Goal: Task Accomplishment & Management: Complete application form

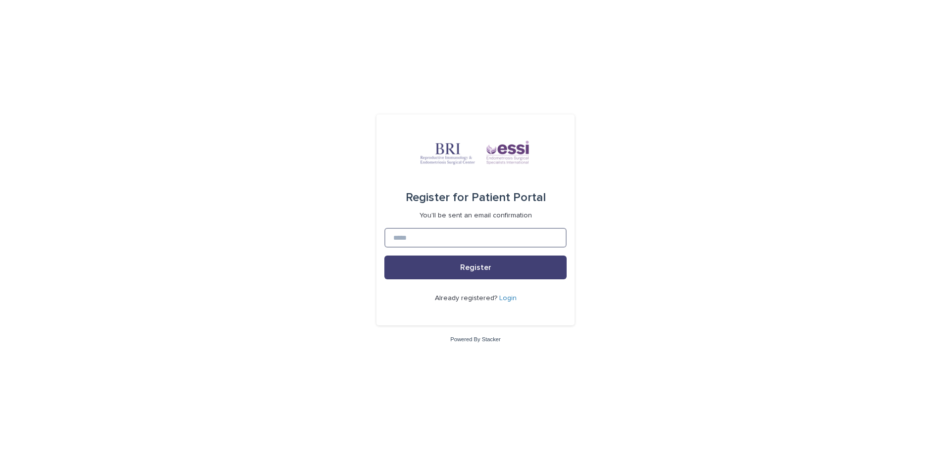
click at [423, 240] on input at bounding box center [475, 238] width 182 height 20
type input "**********"
click at [458, 270] on button "Register" at bounding box center [475, 268] width 182 height 24
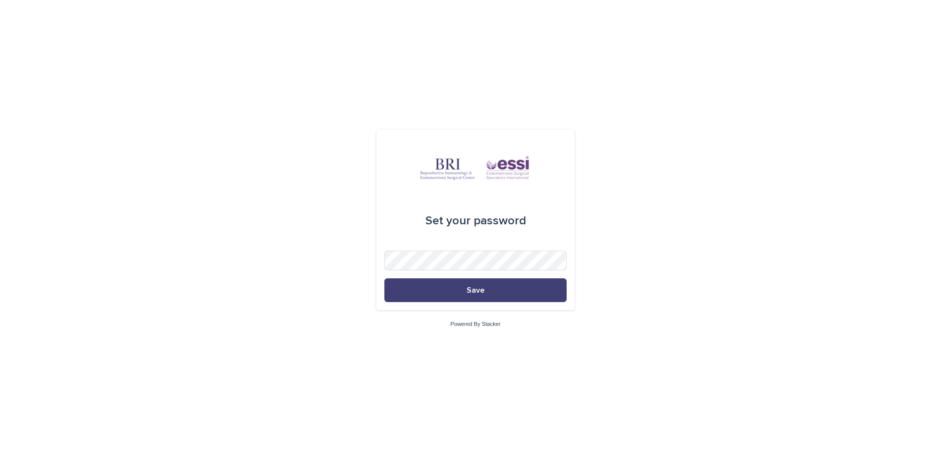
click at [741, 202] on div "Set your password Save Powered By Stacker" at bounding box center [475, 234] width 951 height 468
click at [566, 251] on div at bounding box center [566, 251] width 0 height 0
click at [715, 167] on div "Set your password Save Powered By Stacker" at bounding box center [475, 234] width 951 height 468
click at [469, 298] on button "Save" at bounding box center [475, 290] width 182 height 24
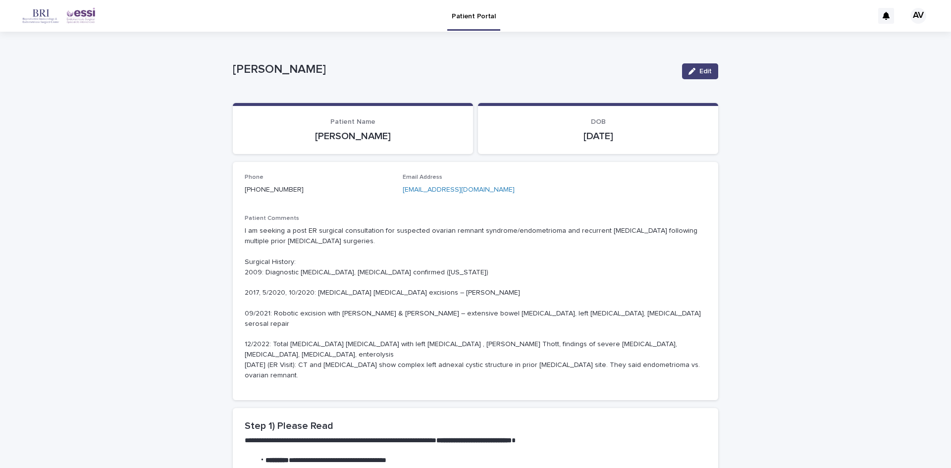
click at [321, 352] on p "I am seeking a post ER surgical consultation for suspected ovarian remnant synd…" at bounding box center [475, 303] width 461 height 154
click at [699, 70] on span "Edit" at bounding box center [705, 71] width 12 height 7
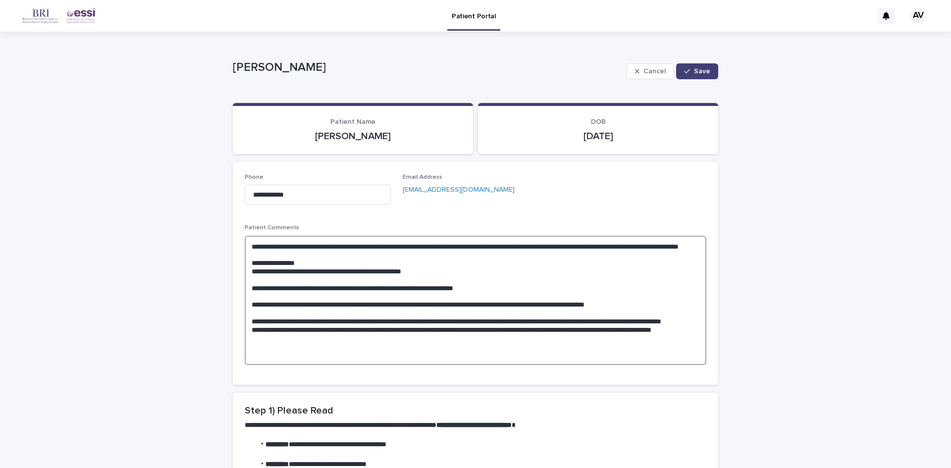
drag, startPoint x: 358, startPoint y: 323, endPoint x: 276, endPoint y: 263, distance: 101.7
click at [276, 263] on textarea "**********" at bounding box center [475, 300] width 461 height 129
click at [356, 292] on textarea "**********" at bounding box center [475, 300] width 461 height 129
paste textarea "**********"
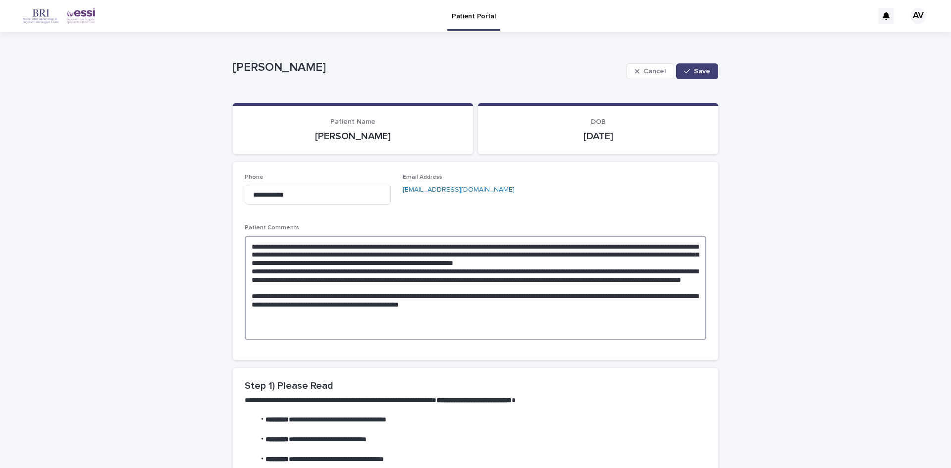
type textarea "**********"
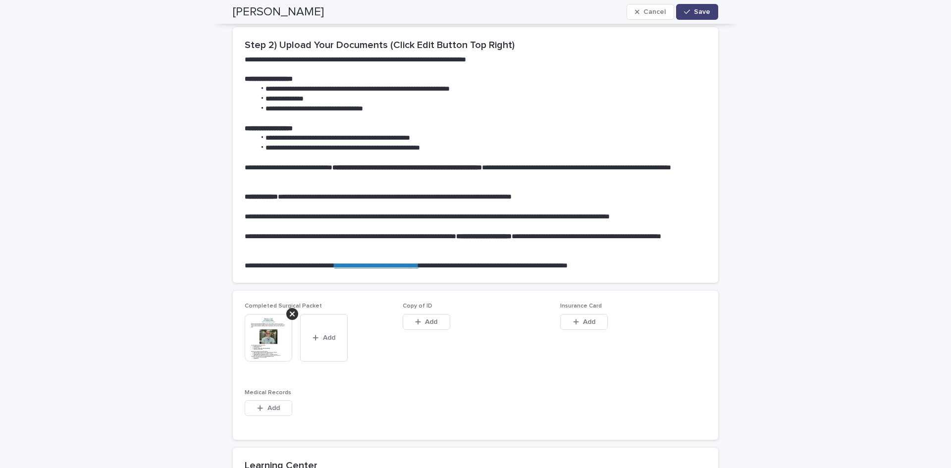
scroll to position [594, 0]
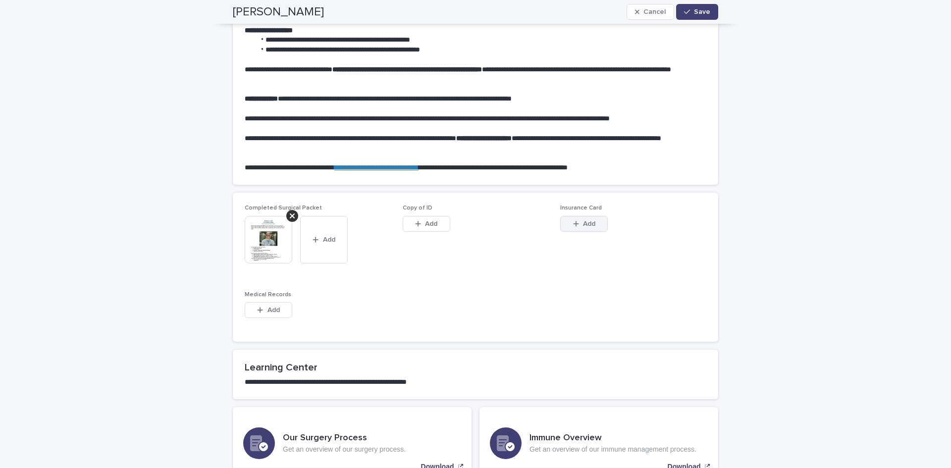
click at [574, 225] on icon "button" at bounding box center [576, 223] width 6 height 7
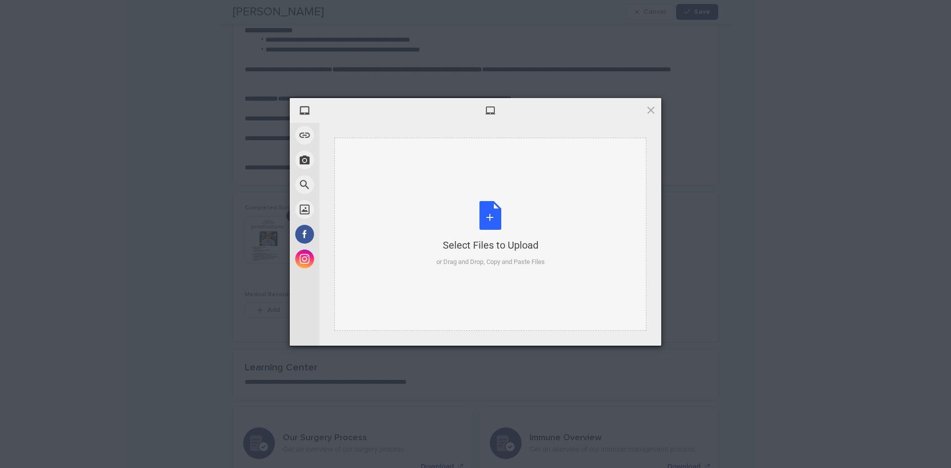
click at [483, 266] on div "or Drag and Drop, Copy and Paste Files" at bounding box center [490, 262] width 108 height 10
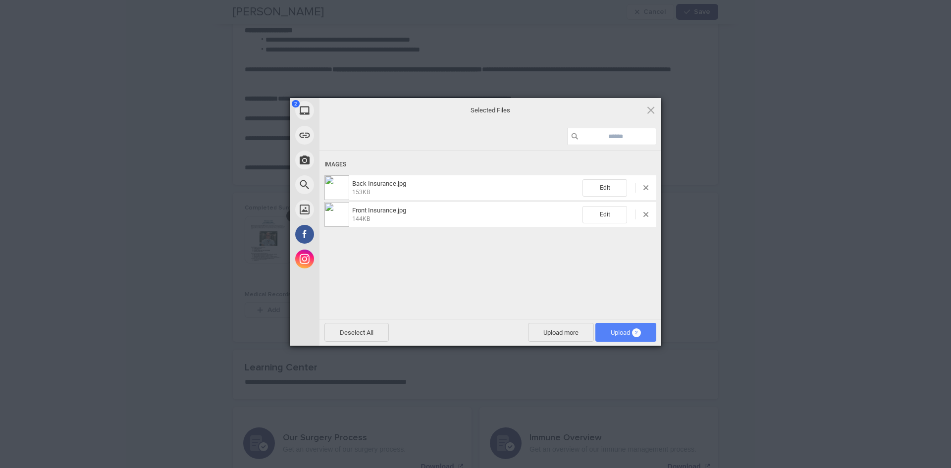
click at [611, 332] on span "Upload 2" at bounding box center [626, 332] width 30 height 7
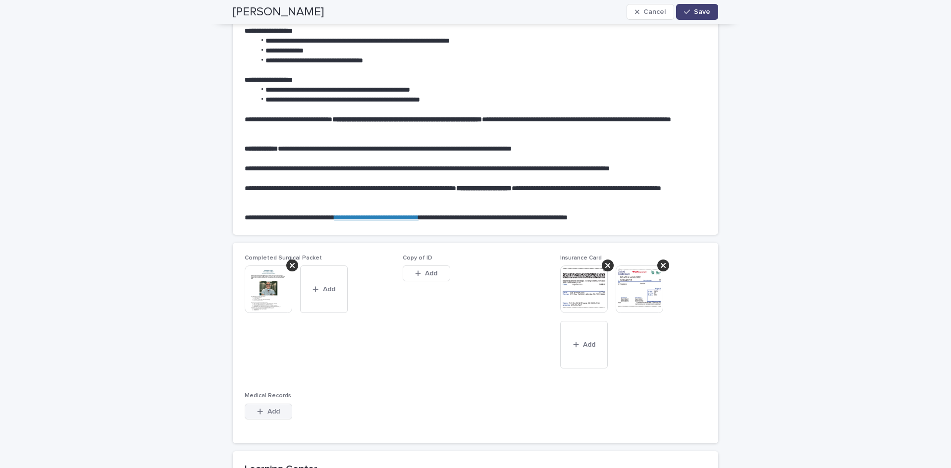
click at [267, 411] on span "Add" at bounding box center [273, 411] width 12 height 7
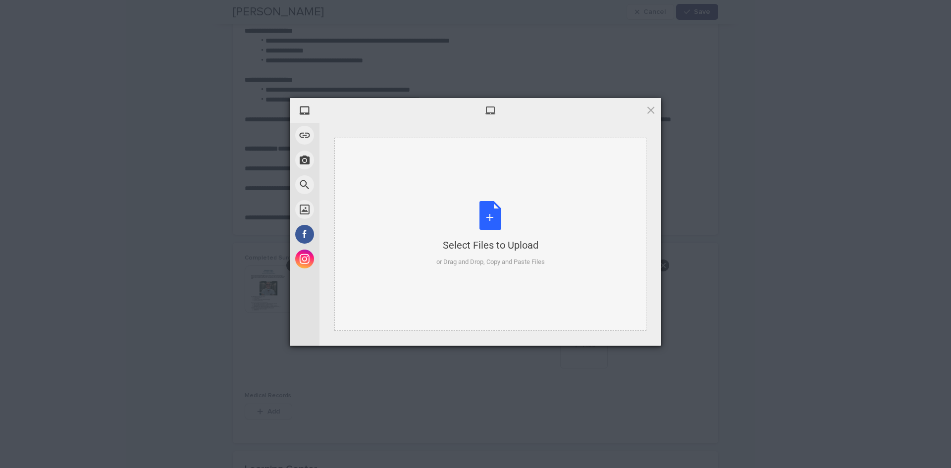
click at [482, 259] on div "or Drag and Drop, Copy and Paste Files" at bounding box center [490, 262] width 108 height 10
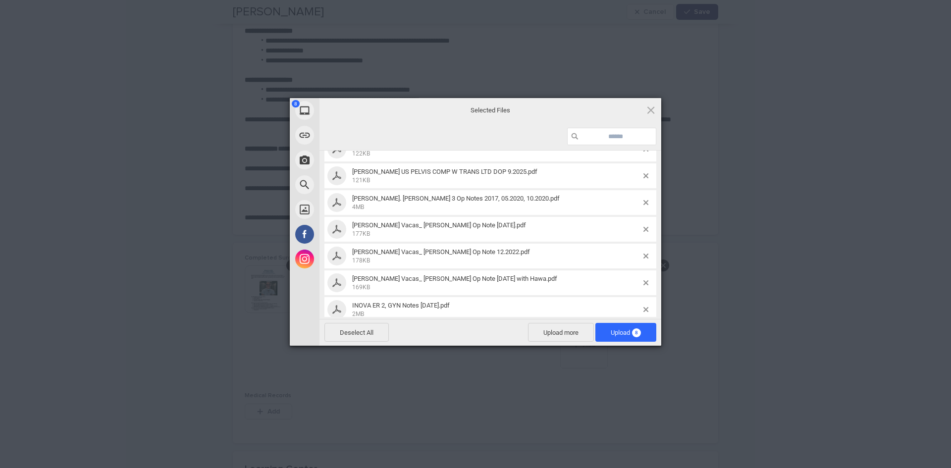
scroll to position [77, 0]
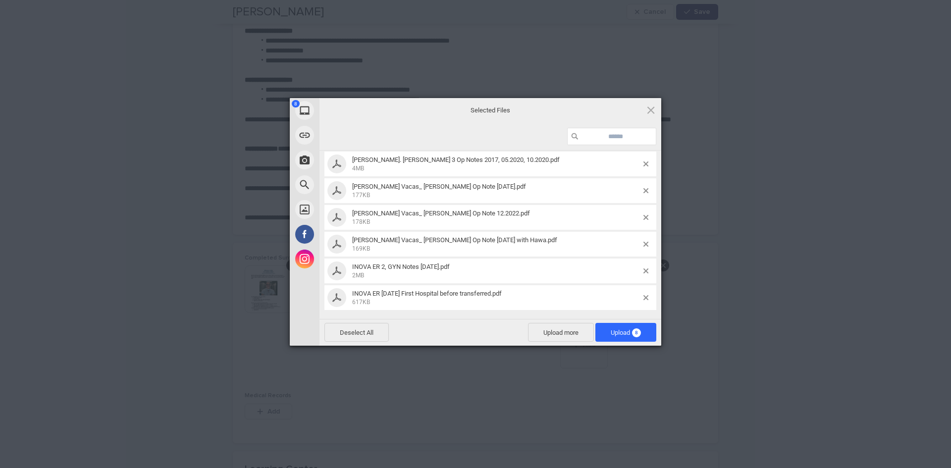
click at [643, 161] on div at bounding box center [649, 163] width 13 height 5
click at [643, 163] on span at bounding box center [645, 163] width 5 height 5
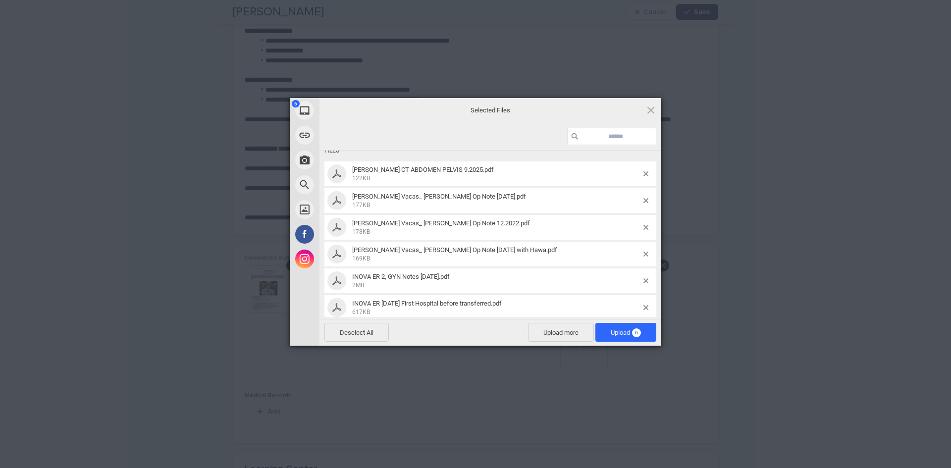
click at [643, 171] on span at bounding box center [645, 173] width 5 height 5
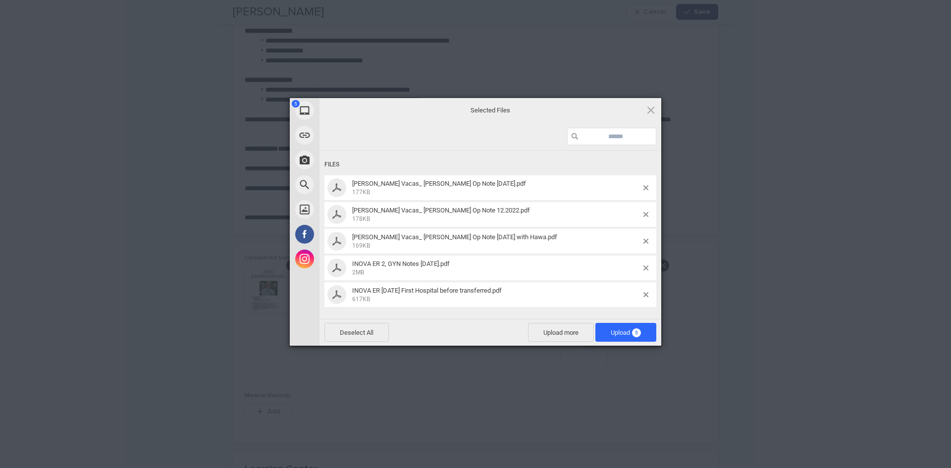
click at [639, 163] on div "Files" at bounding box center [490, 164] width 332 height 18
click at [640, 185] on span "[PERSON_NAME] Vacas_ [PERSON_NAME] Op Note [DATE].pdf 177KB" at bounding box center [496, 188] width 294 height 16
click at [642, 186] on span "[PERSON_NAME] Vacas_ [PERSON_NAME] Op Note [DATE].pdf 177KB" at bounding box center [496, 188] width 294 height 16
click at [645, 186] on span at bounding box center [645, 187] width 5 height 5
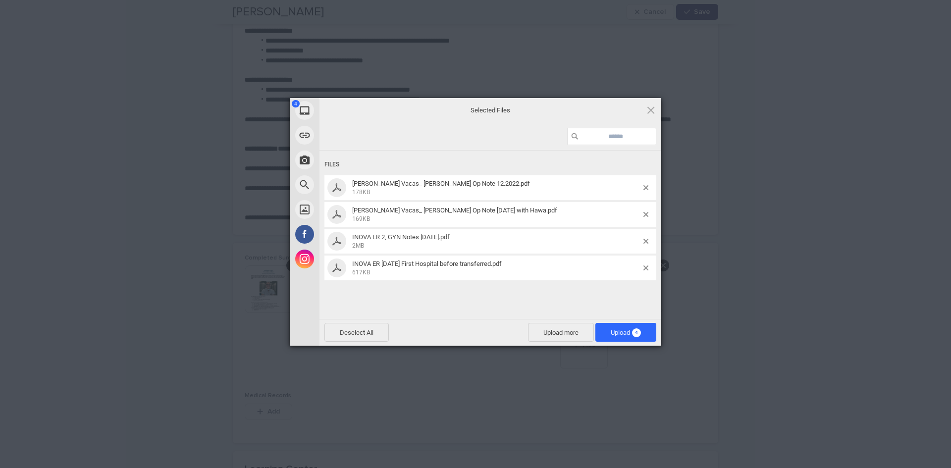
click at [645, 186] on span at bounding box center [645, 187] width 5 height 5
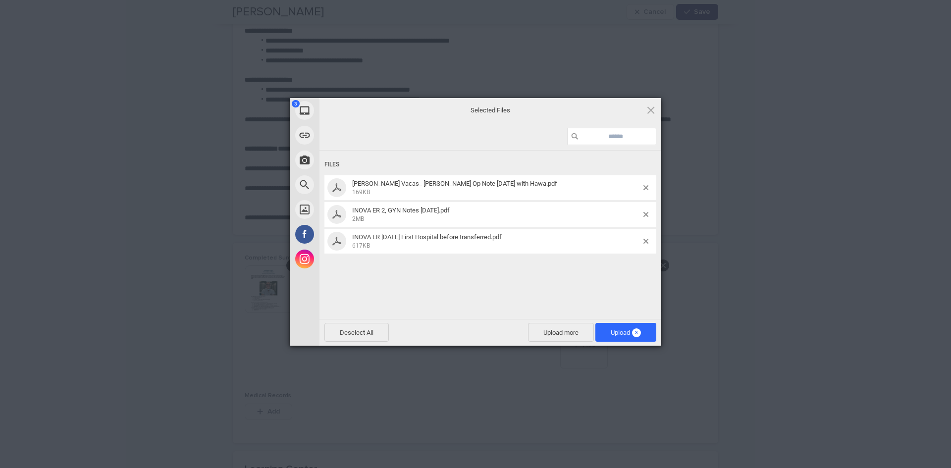
click at [645, 186] on span at bounding box center [645, 187] width 5 height 5
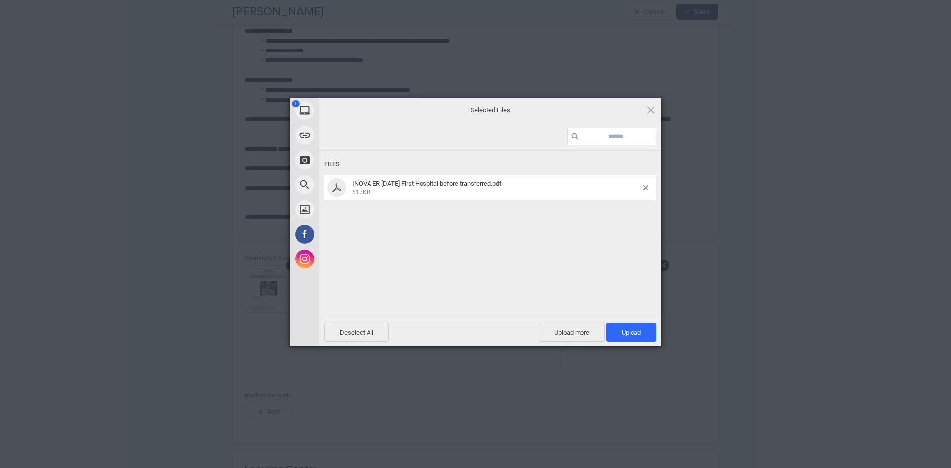
click at [645, 186] on span at bounding box center [645, 187] width 5 height 5
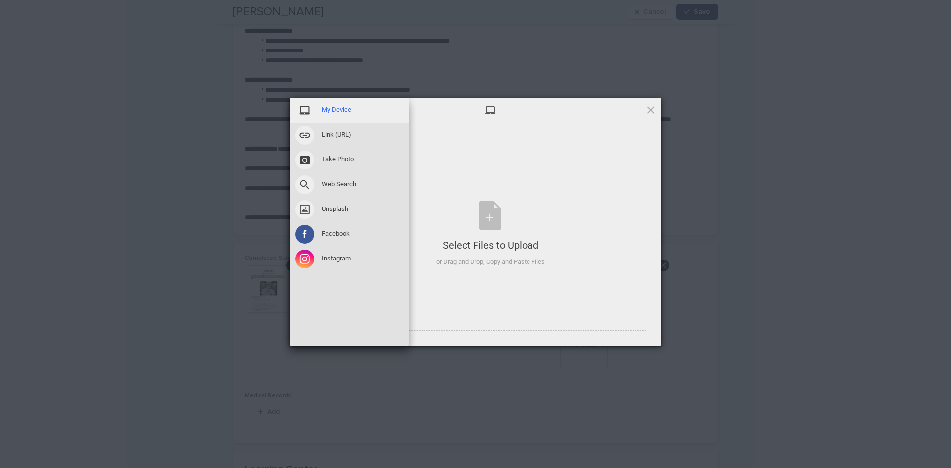
click at [349, 113] on span "My Device" at bounding box center [336, 109] width 29 height 9
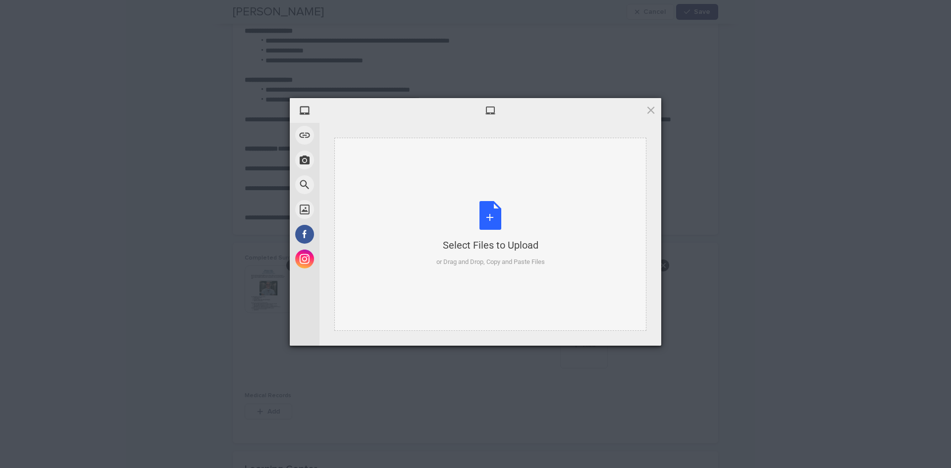
click at [469, 234] on div "Select Files to Upload or Drag and Drop, Copy and Paste Files" at bounding box center [490, 234] width 108 height 66
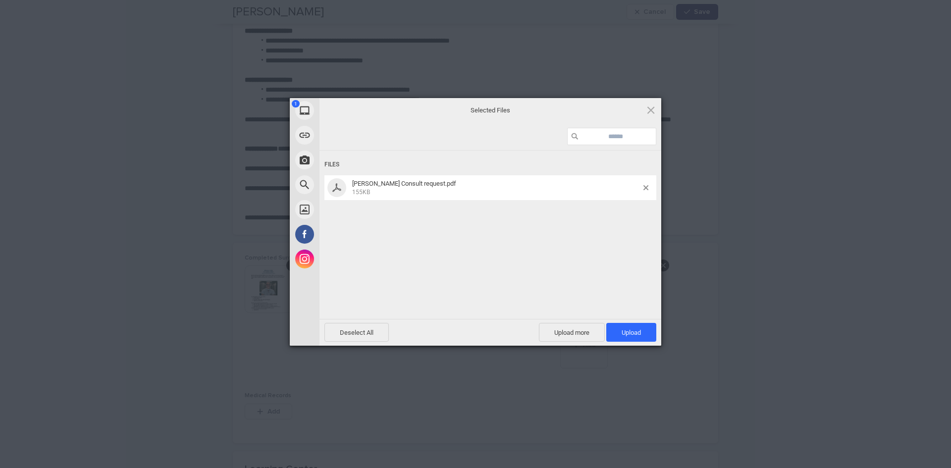
click at [571, 344] on div "Deselect All Upload more Upload 1" at bounding box center [490, 332] width 342 height 27
click at [575, 335] on span "Upload more" at bounding box center [572, 332] width 66 height 19
click at [480, 243] on div "Select Files to Upload" at bounding box center [490, 245] width 108 height 14
click at [633, 331] on span "2" at bounding box center [636, 332] width 9 height 9
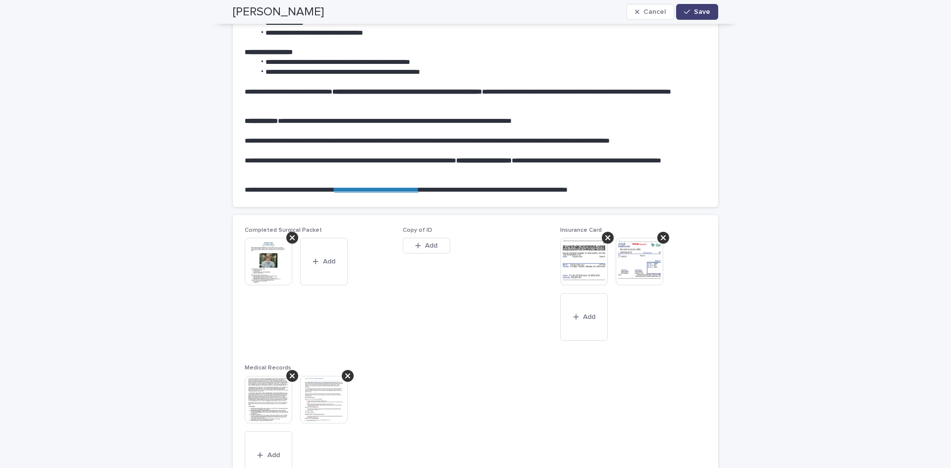
scroll to position [638, 0]
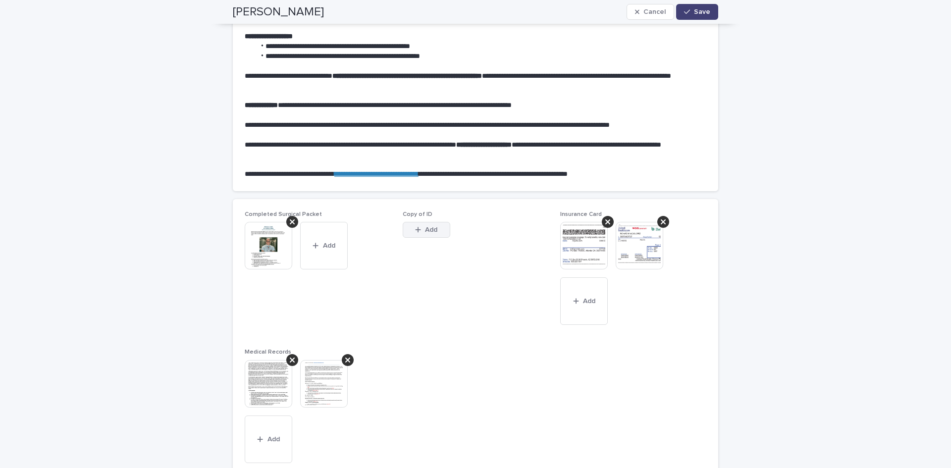
click at [431, 228] on span "Add" at bounding box center [431, 229] width 12 height 7
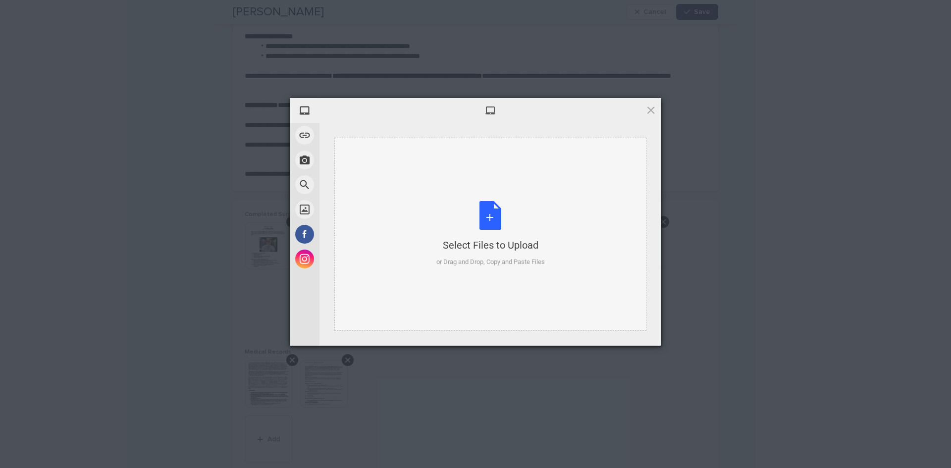
click at [482, 242] on div "Select Files to Upload" at bounding box center [490, 245] width 108 height 14
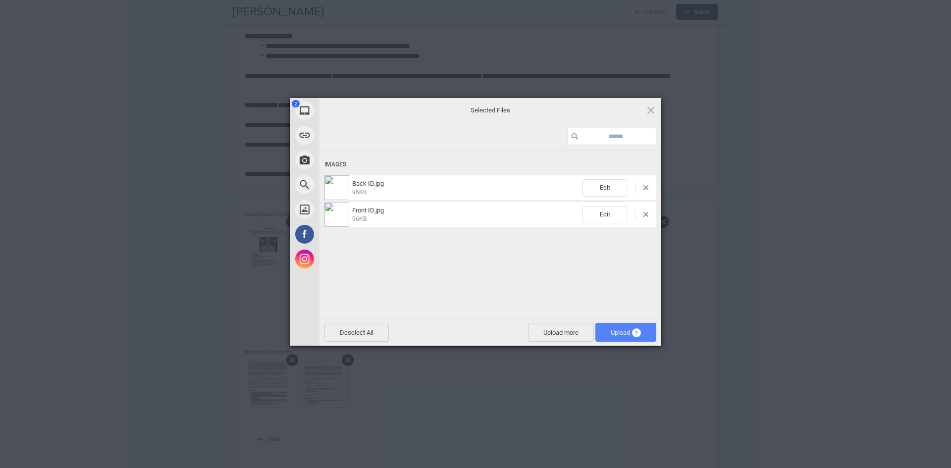
click at [622, 337] on span "Upload 2" at bounding box center [625, 332] width 61 height 19
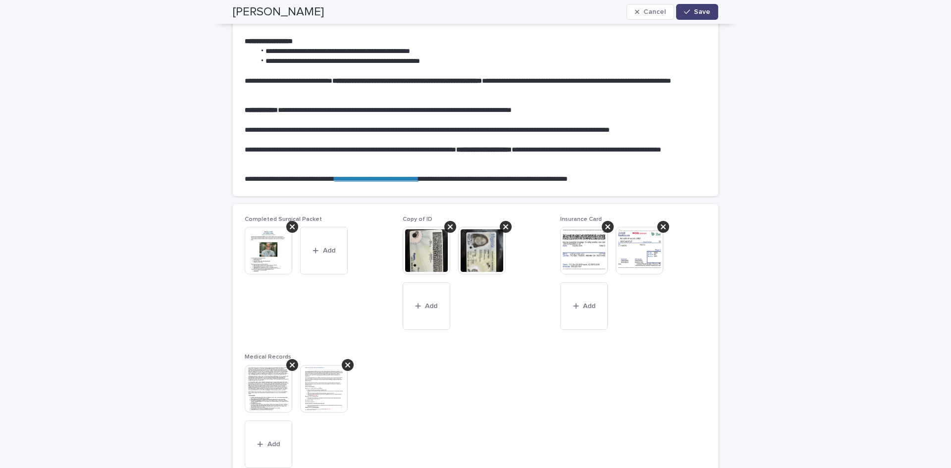
scroll to position [534, 0]
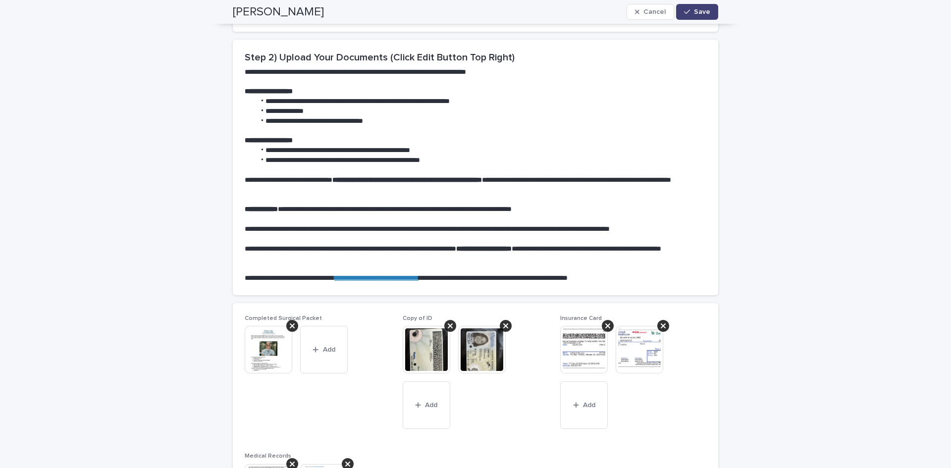
click at [810, 231] on div "**********" at bounding box center [475, 142] width 951 height 1288
click at [694, 12] on span "Save" at bounding box center [702, 11] width 16 height 7
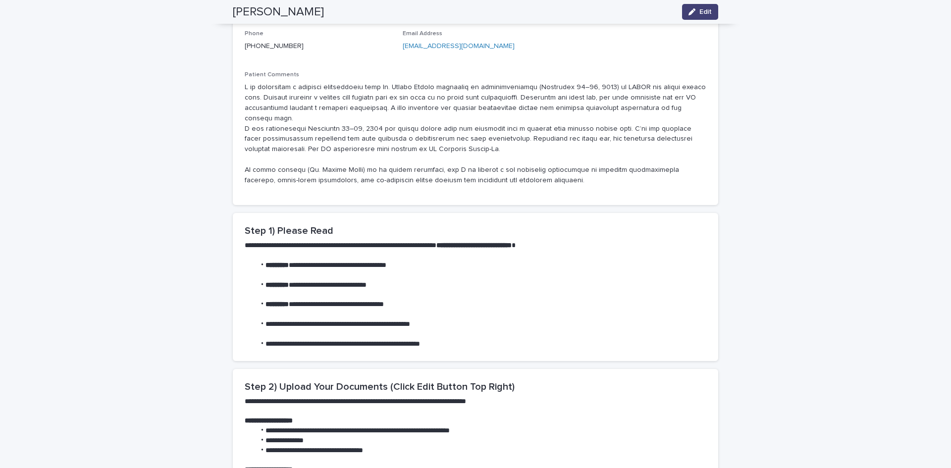
scroll to position [0, 0]
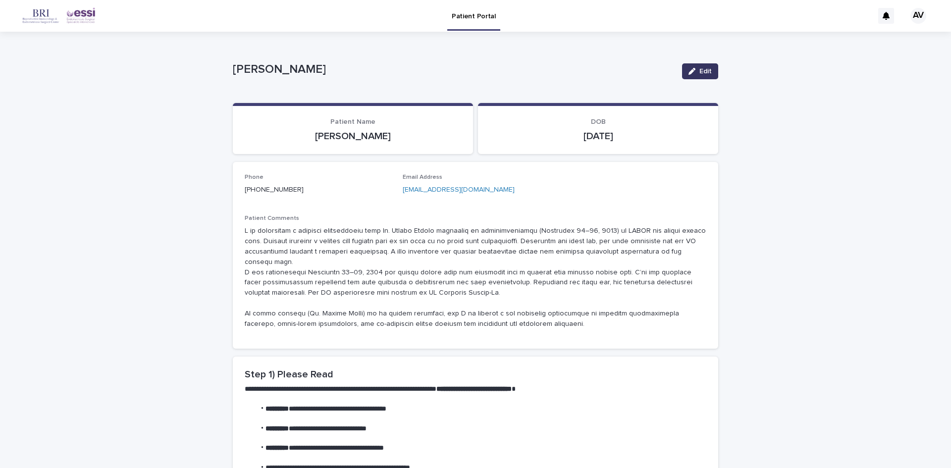
click at [694, 70] on div "button" at bounding box center [693, 71] width 11 height 7
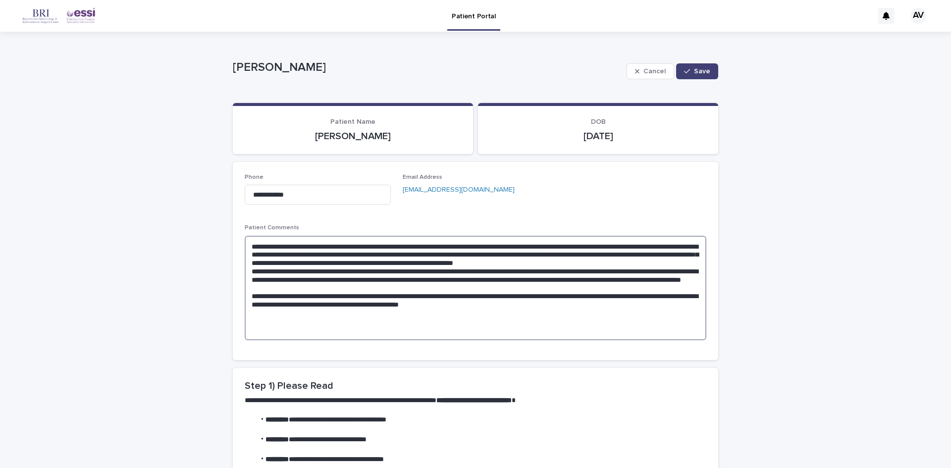
drag, startPoint x: 466, startPoint y: 296, endPoint x: 497, endPoint y: 305, distance: 32.3
click at [466, 298] on textarea at bounding box center [475, 288] width 461 height 104
click at [538, 326] on textarea at bounding box center [475, 288] width 461 height 104
paste textarea "**********"
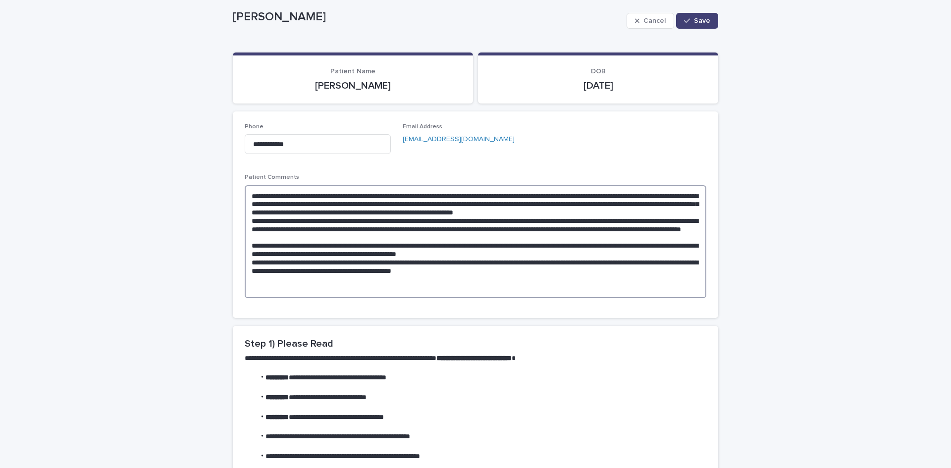
scroll to position [99, 0]
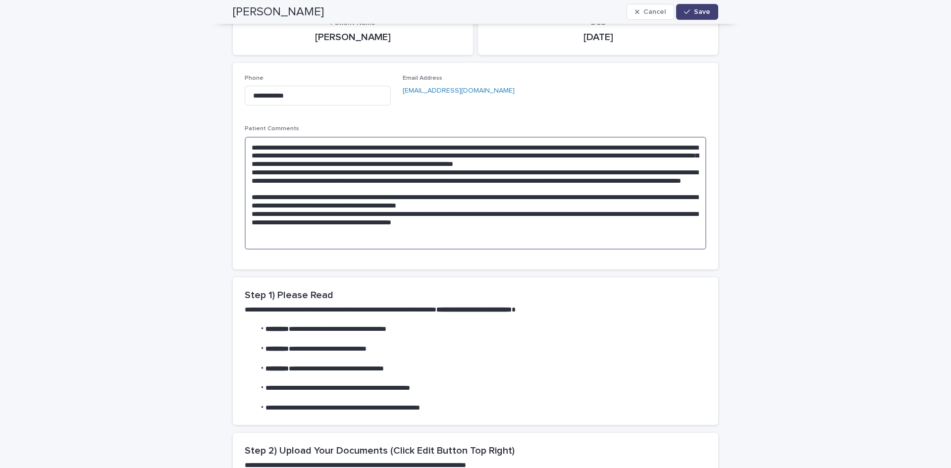
drag, startPoint x: 505, startPoint y: 231, endPoint x: 523, endPoint y: 241, distance: 21.5
click at [511, 234] on textarea at bounding box center [475, 193] width 461 height 113
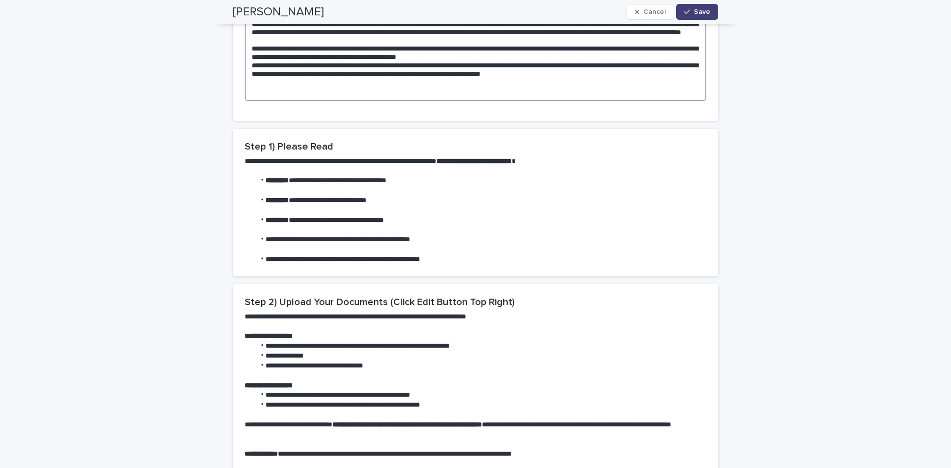
scroll to position [149, 0]
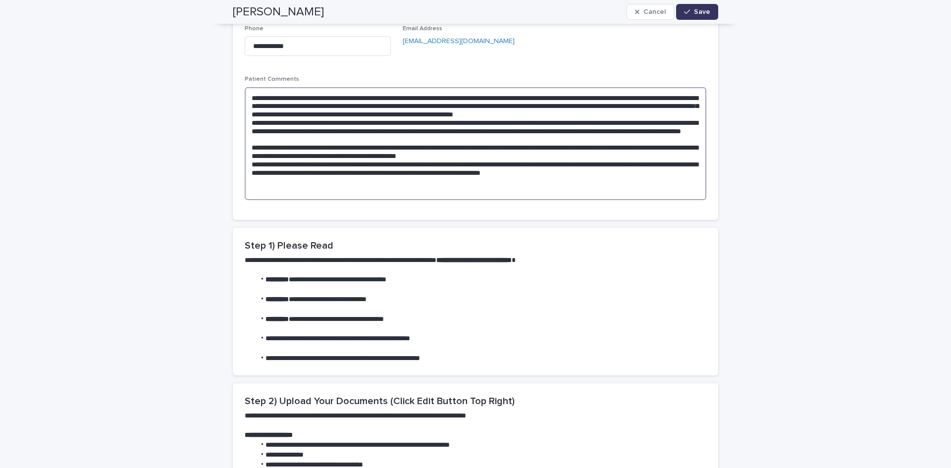
type textarea "**********"
click at [702, 10] on span "Save" at bounding box center [702, 11] width 16 height 7
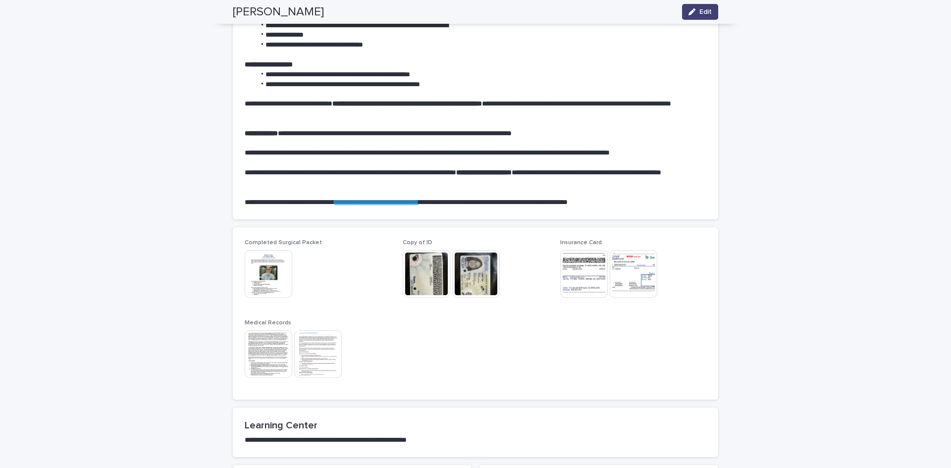
scroll to position [594, 0]
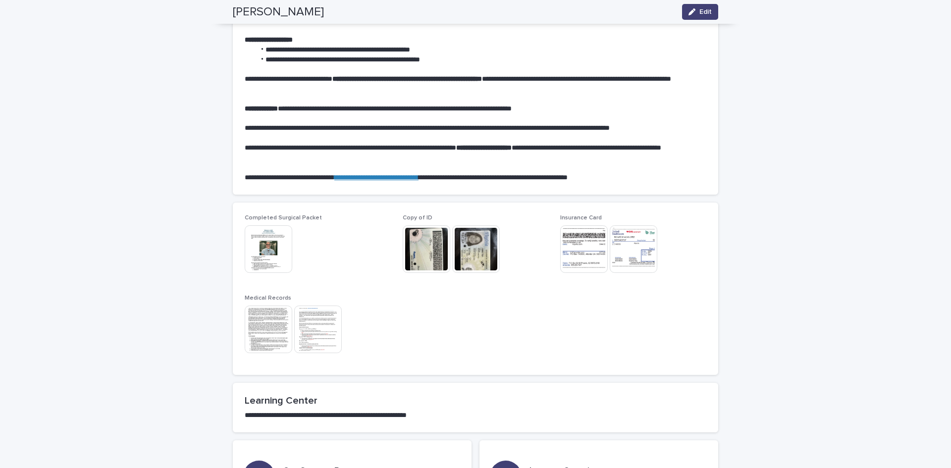
click at [254, 320] on img at bounding box center [269, 330] width 48 height 48
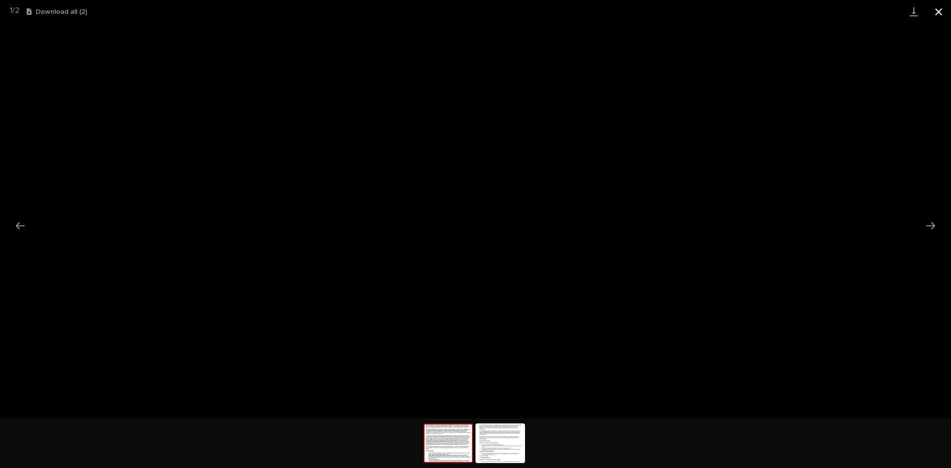
click at [937, 19] on button "Close gallery" at bounding box center [938, 11] width 25 height 23
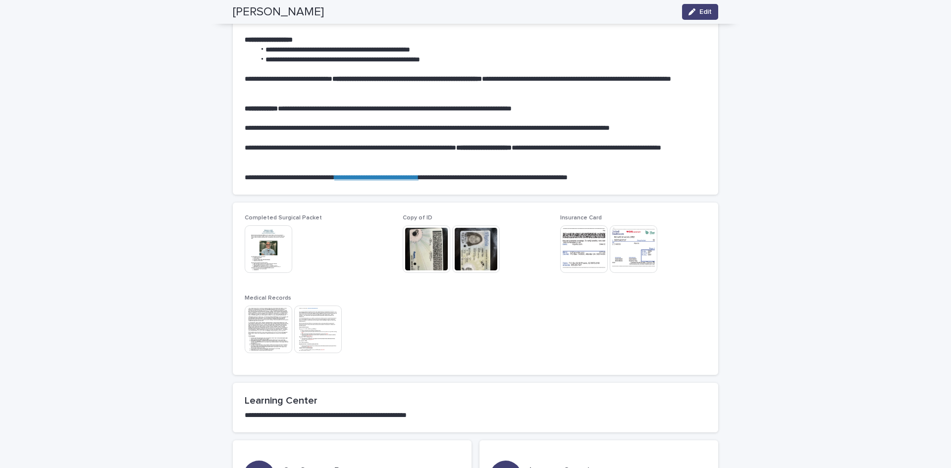
click at [315, 318] on img at bounding box center [318, 330] width 48 height 48
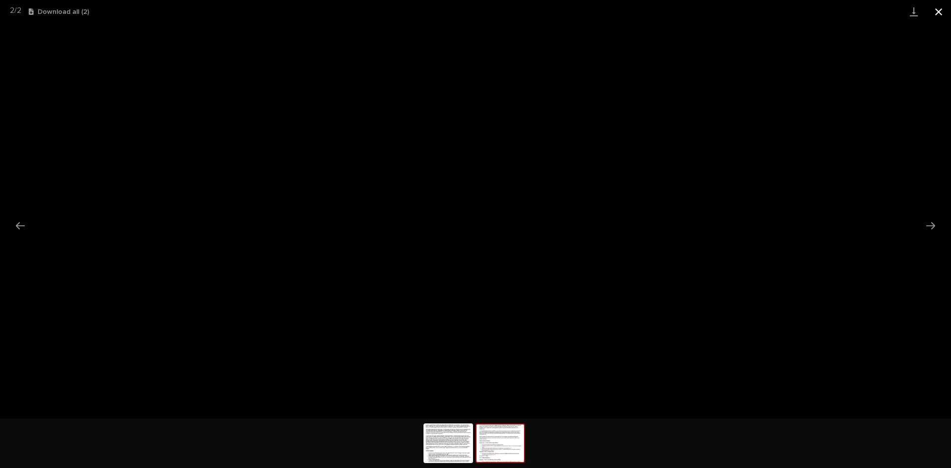
click at [937, 16] on button "Close gallery" at bounding box center [938, 11] width 25 height 23
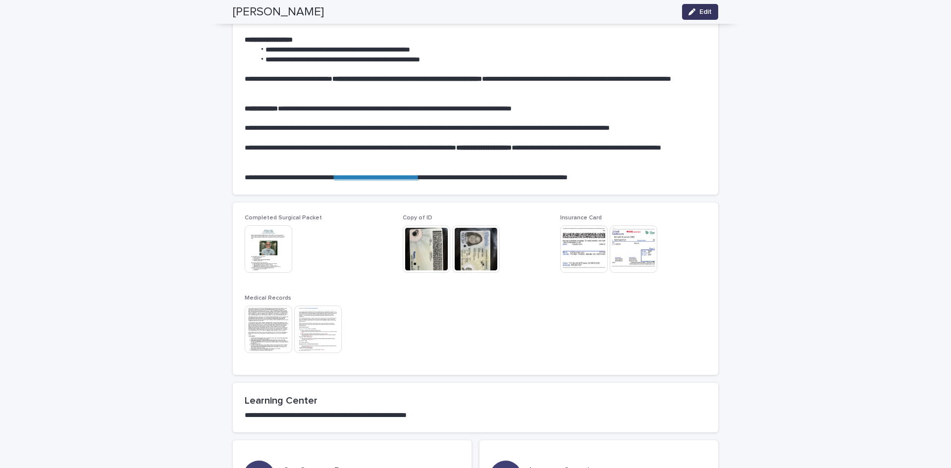
click at [716, 6] on div "[PERSON_NAME] Edit" at bounding box center [475, 12] width 533 height 24
click at [706, 7] on button "Edit" at bounding box center [700, 12] width 36 height 16
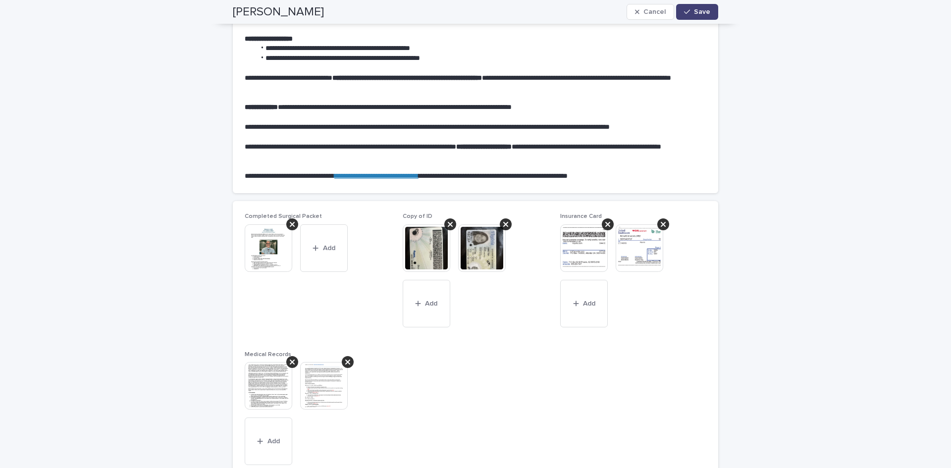
scroll to position [611, 0]
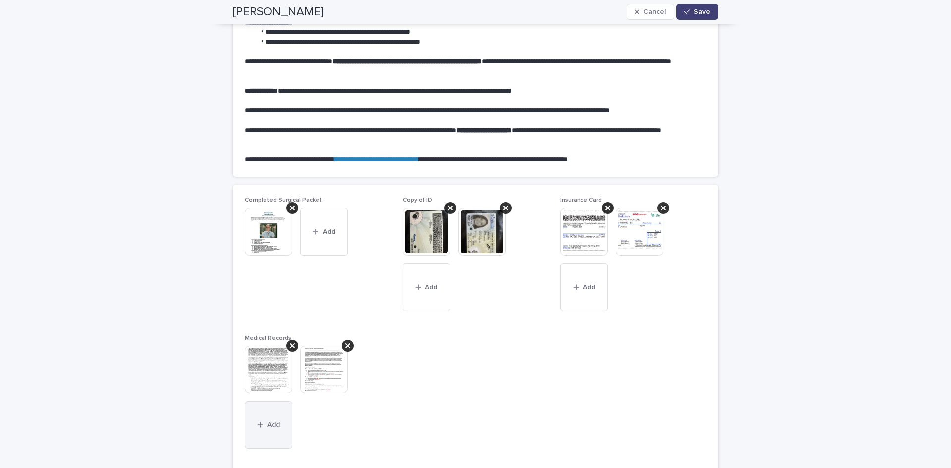
click at [274, 413] on button "Add" at bounding box center [269, 425] width 48 height 48
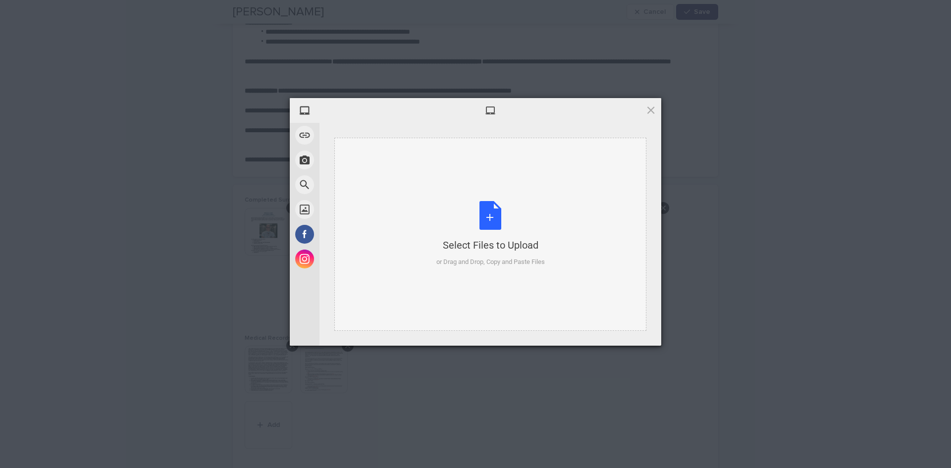
click at [488, 253] on div "Select Files to Upload or Drag and Drop, Copy and Paste Files" at bounding box center [490, 234] width 108 height 66
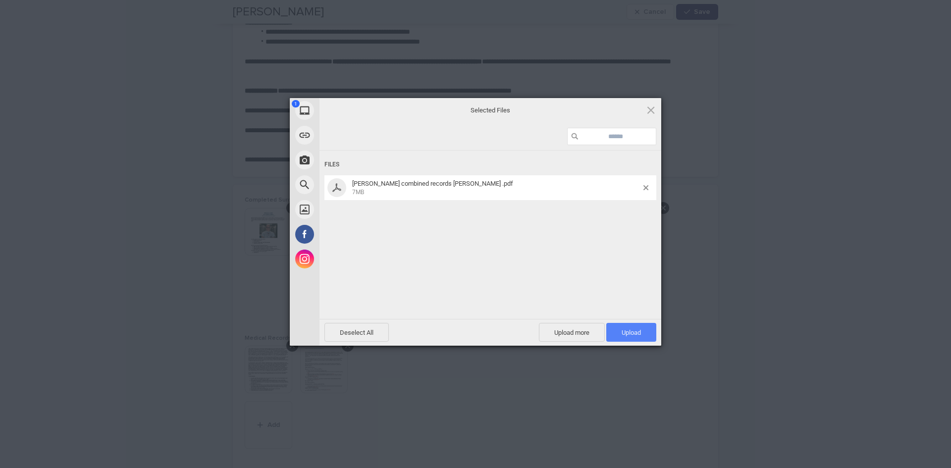
click at [635, 334] on span "Upload 1" at bounding box center [630, 332] width 19 height 7
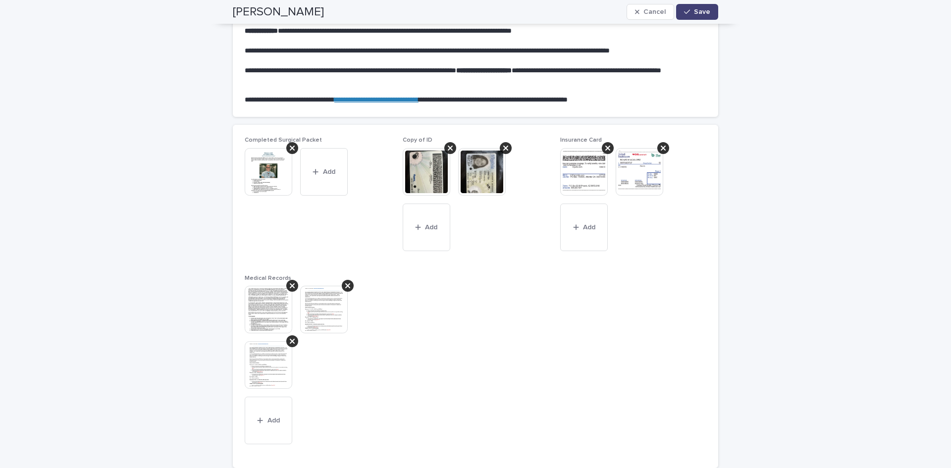
scroll to position [688, 0]
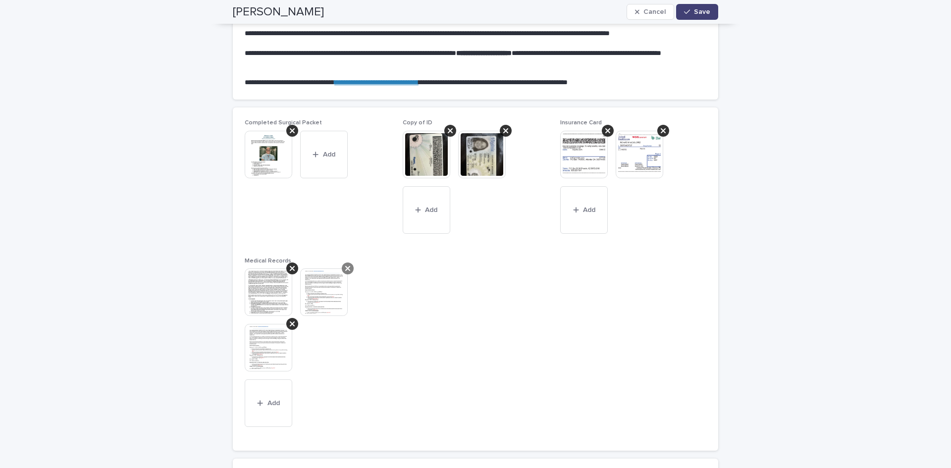
click at [345, 270] on icon at bounding box center [347, 268] width 5 height 8
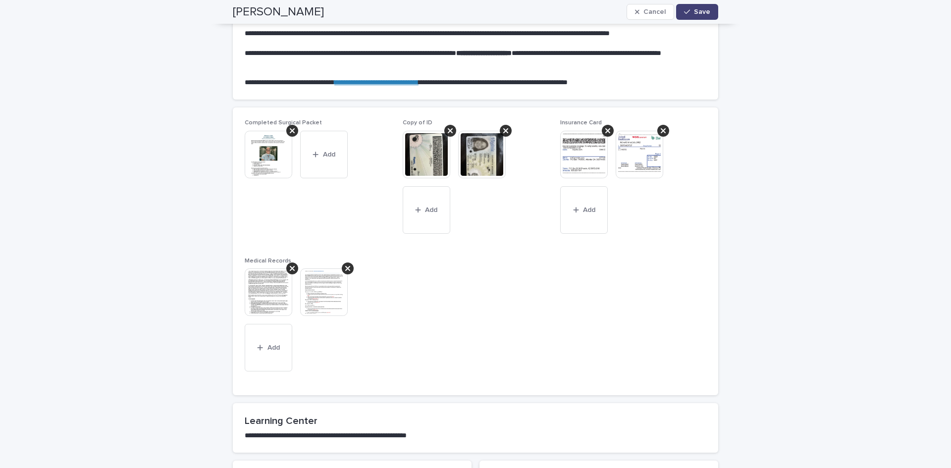
click at [318, 305] on img at bounding box center [324, 292] width 48 height 48
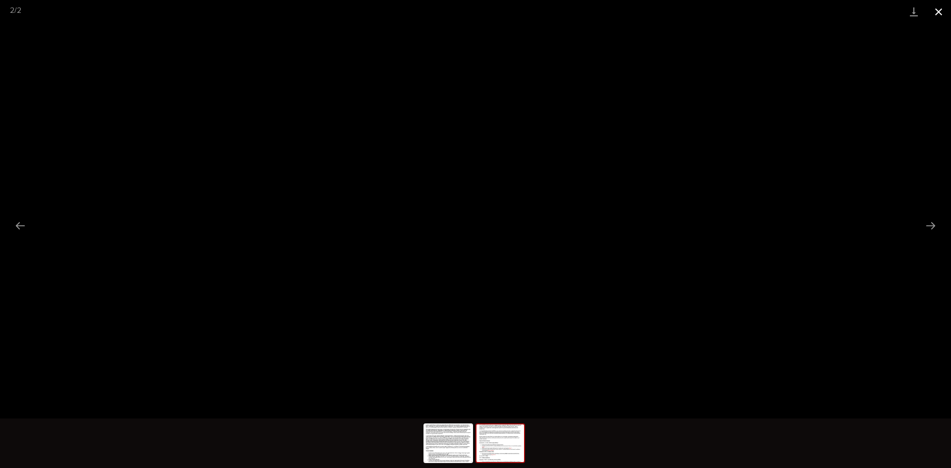
click at [942, 12] on button "Close gallery" at bounding box center [938, 11] width 25 height 23
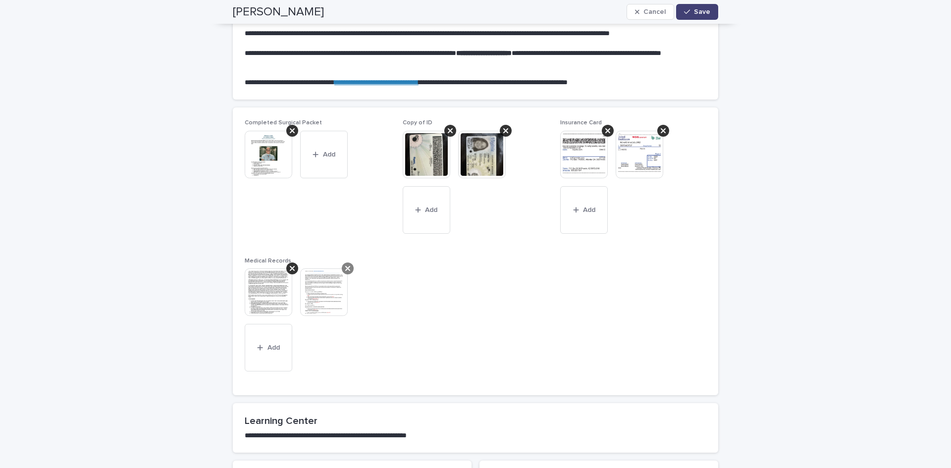
click at [345, 270] on icon at bounding box center [347, 268] width 5 height 5
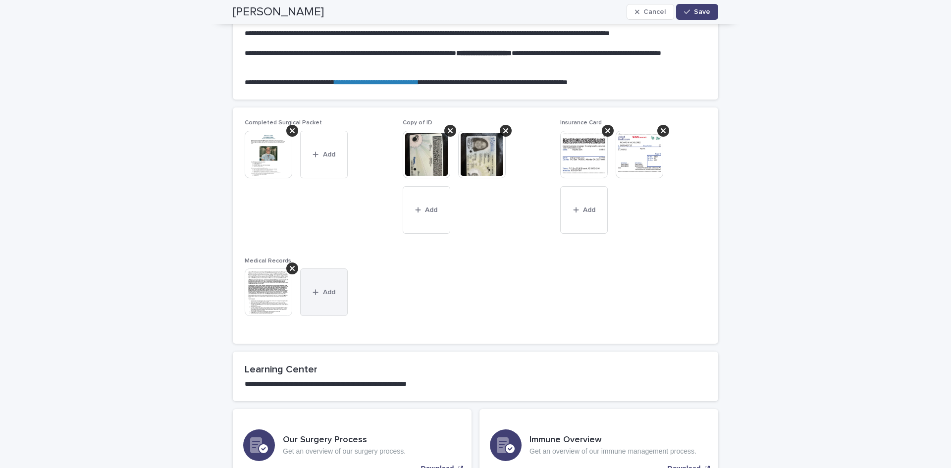
click at [328, 294] on span "Add" at bounding box center [329, 292] width 12 height 7
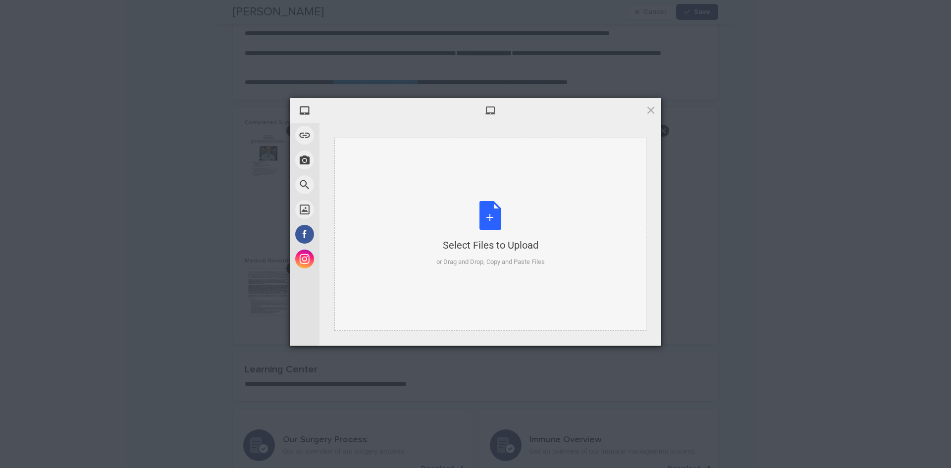
click at [492, 248] on div "Select Files to Upload" at bounding box center [490, 245] width 108 height 14
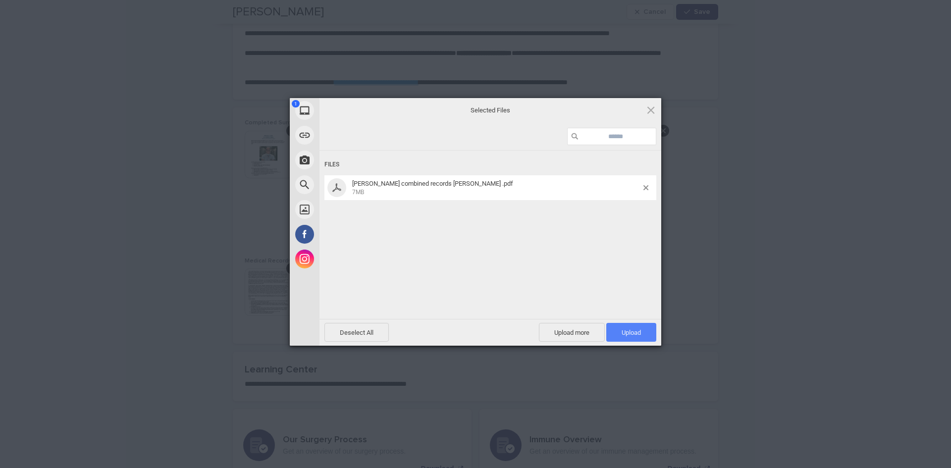
click at [613, 334] on span "Upload 1" at bounding box center [631, 332] width 50 height 19
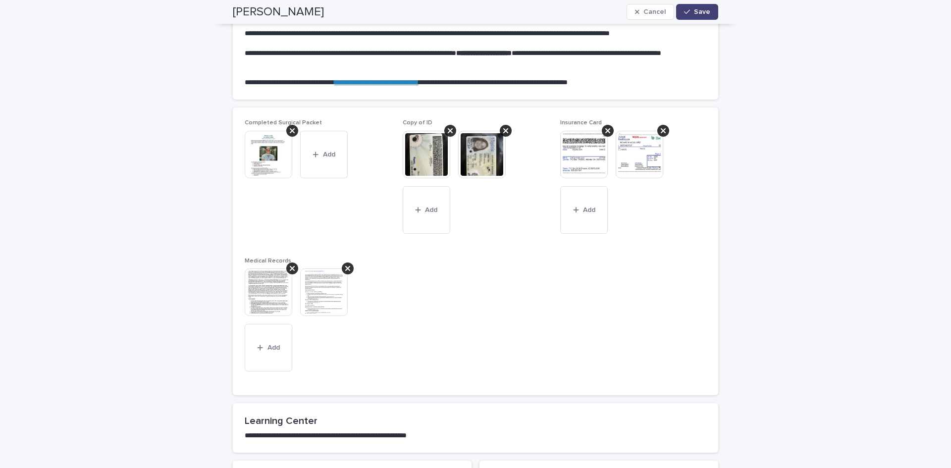
click at [310, 298] on img at bounding box center [324, 292] width 48 height 48
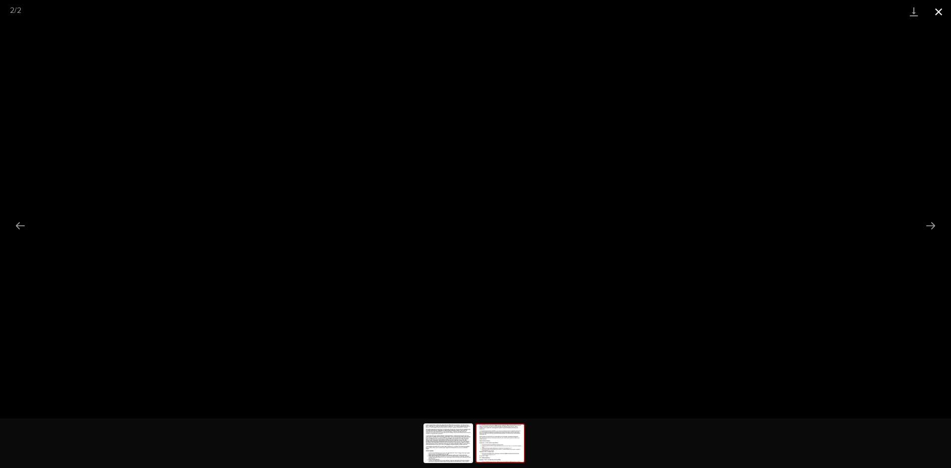
click at [938, 11] on button "Close gallery" at bounding box center [938, 11] width 25 height 23
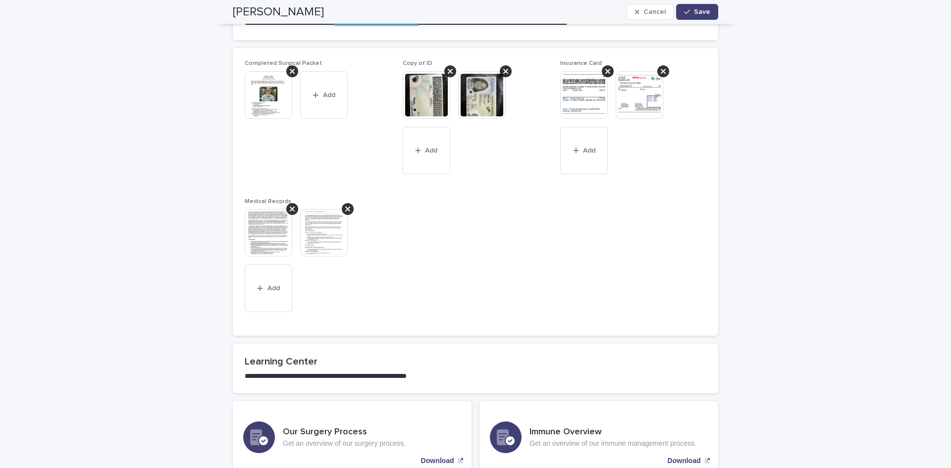
scroll to position [839, 0]
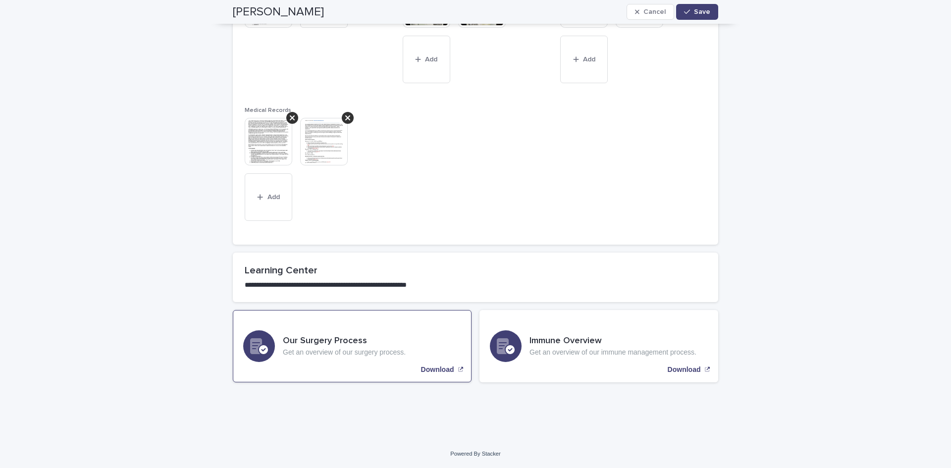
click at [437, 369] on p "Download" at bounding box center [437, 369] width 33 height 8
